Goal: Navigation & Orientation: Understand site structure

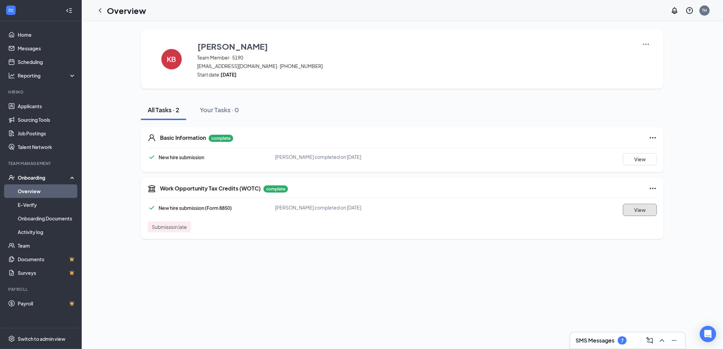
click at [630, 208] on button "View" at bounding box center [640, 210] width 34 height 12
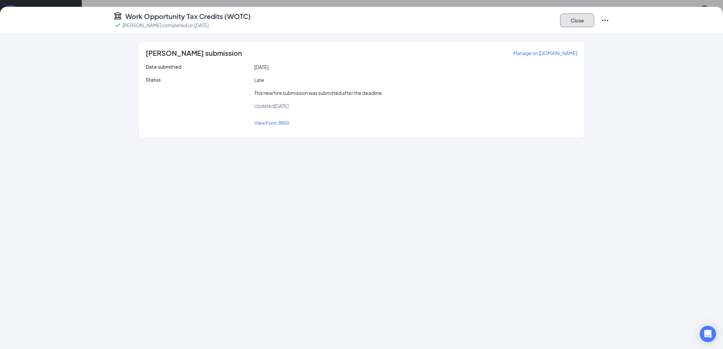
click at [583, 23] on button "Close" at bounding box center [577, 21] width 34 height 14
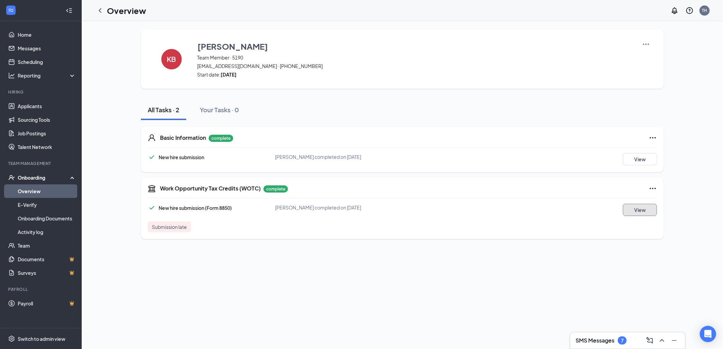
click at [628, 211] on button "View" at bounding box center [640, 210] width 34 height 12
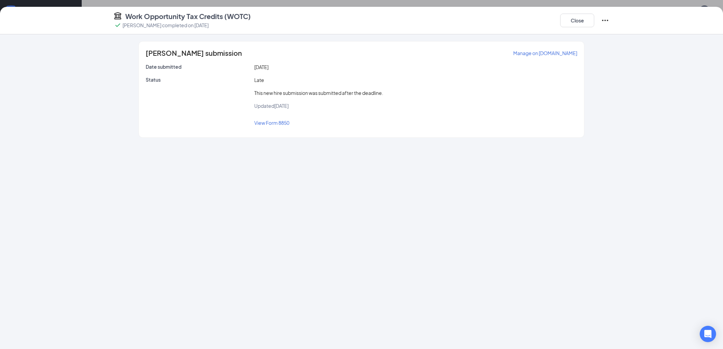
click at [566, 52] on p "Manage on WOTC.com" at bounding box center [545, 53] width 64 height 7
click at [580, 15] on button "Close" at bounding box center [577, 21] width 34 height 14
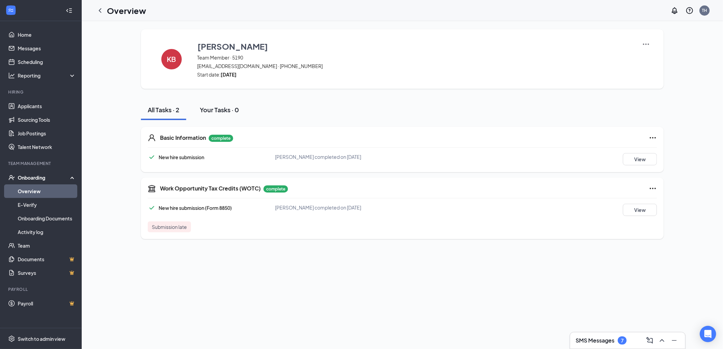
click at [232, 110] on div "Your Tasks · 0" at bounding box center [219, 109] width 39 height 9
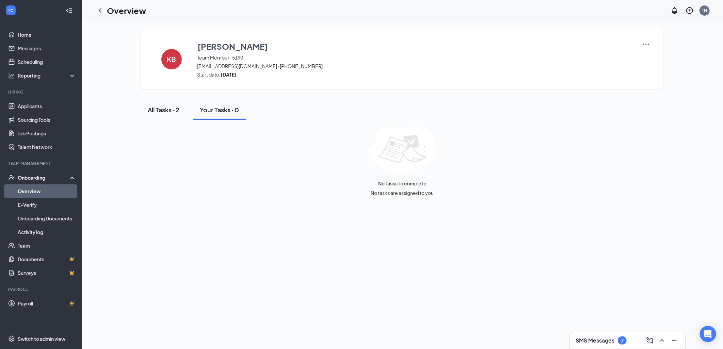
click at [151, 106] on div "All Tasks · 2" at bounding box center [164, 109] width 32 height 9
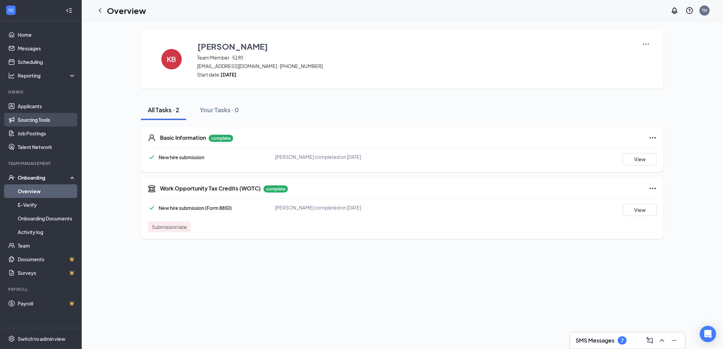
click at [60, 119] on link "Sourcing Tools" at bounding box center [47, 120] width 58 height 14
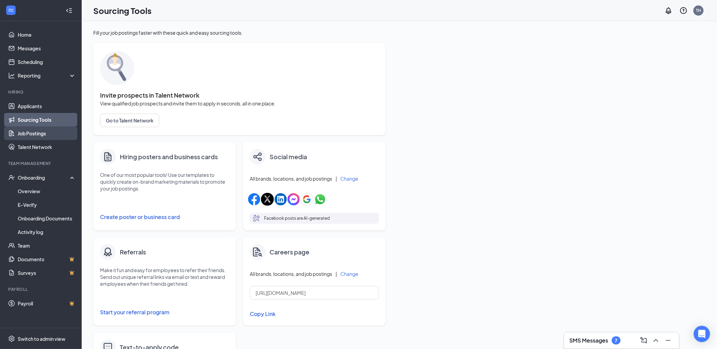
click at [52, 133] on link "Job Postings" at bounding box center [47, 134] width 58 height 14
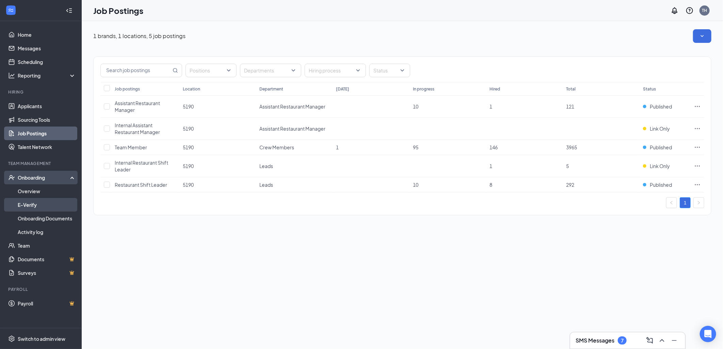
click at [39, 206] on link "E-Verify" at bounding box center [47, 205] width 58 height 14
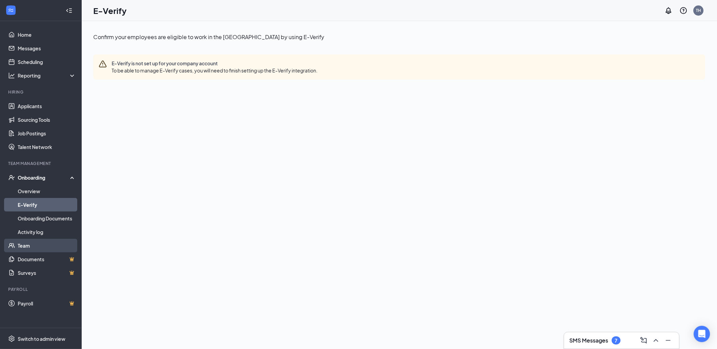
click at [49, 252] on link "Team" at bounding box center [47, 246] width 58 height 14
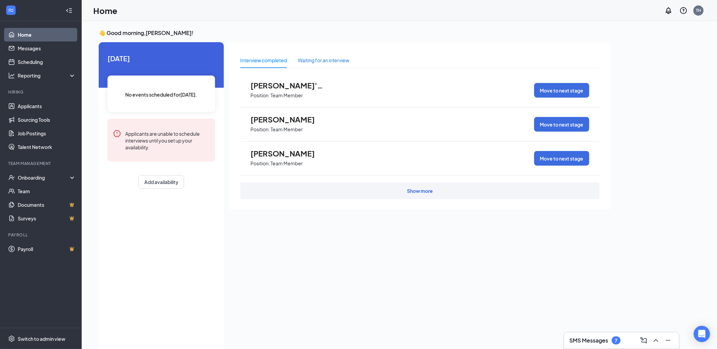
click at [323, 60] on div "Waiting for an interview" at bounding box center [323, 59] width 51 height 7
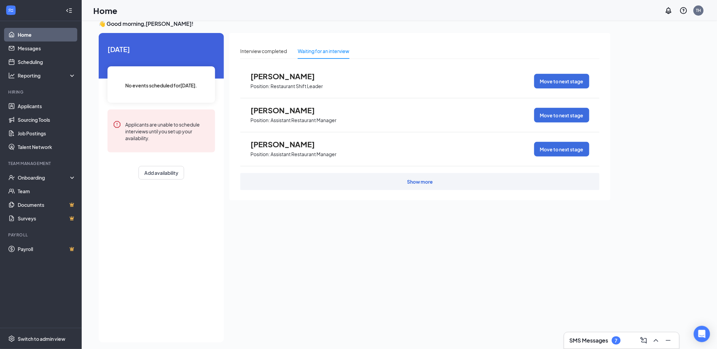
scroll to position [14, 0]
